Goal: Task Accomplishment & Management: Complete application form

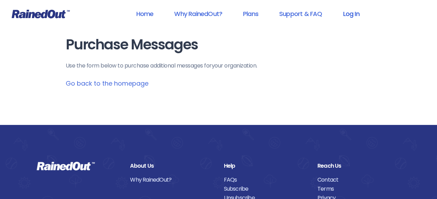
click at [341, 12] on link "Log In" at bounding box center [351, 14] width 34 height 16
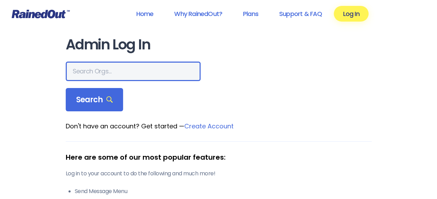
click at [132, 67] on input "text" at bounding box center [133, 71] width 135 height 19
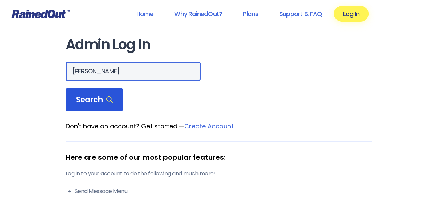
type input "[PERSON_NAME]"
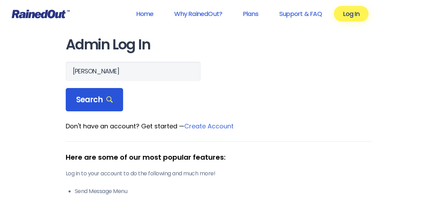
click at [101, 99] on span "Search" at bounding box center [94, 100] width 37 height 10
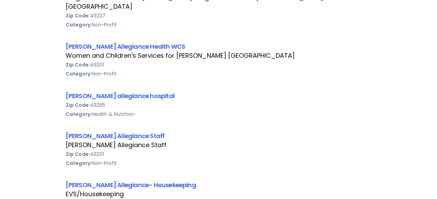
scroll to position [491, 0]
click at [106, 131] on link "[PERSON_NAME] Allegiance Staff" at bounding box center [115, 135] width 99 height 9
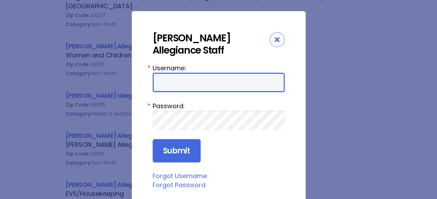
type input "HFAstaff"
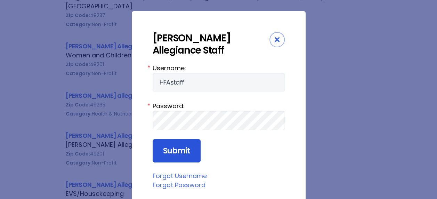
click at [177, 151] on input "Submit" at bounding box center [177, 151] width 48 height 24
